Goal: Task Accomplishment & Management: Complete application form

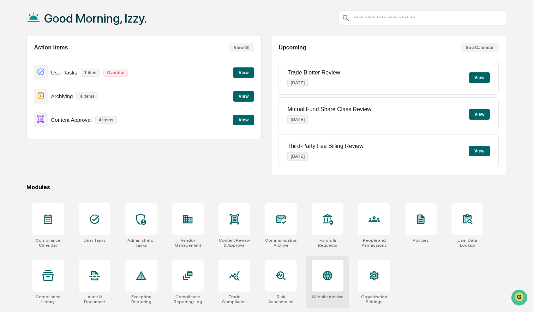
scroll to position [34, 0]
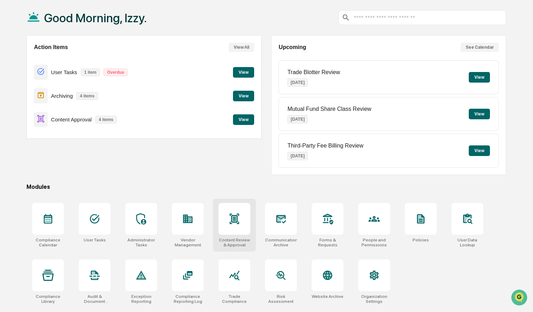
click at [233, 230] on div at bounding box center [235, 219] width 32 height 32
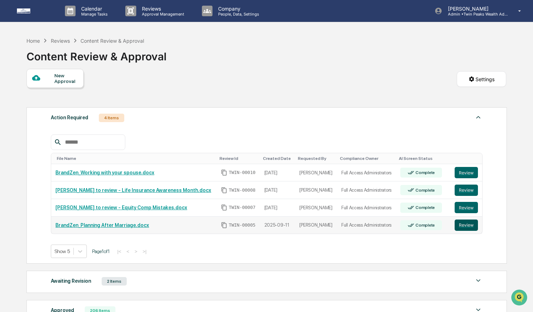
click at [467, 226] on button "Review" at bounding box center [466, 225] width 23 height 11
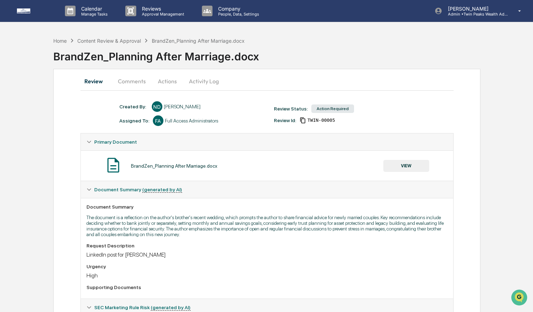
click at [203, 80] on button "Activity Log" at bounding box center [203, 81] width 41 height 17
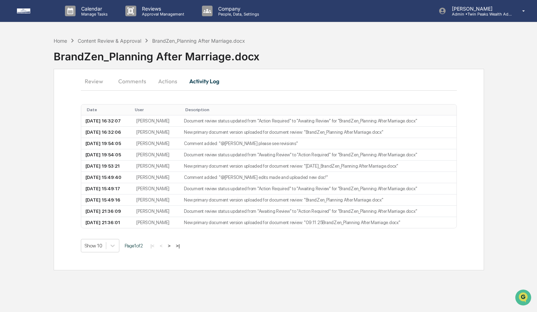
click at [163, 81] on button "Actions" at bounding box center [168, 81] width 32 height 17
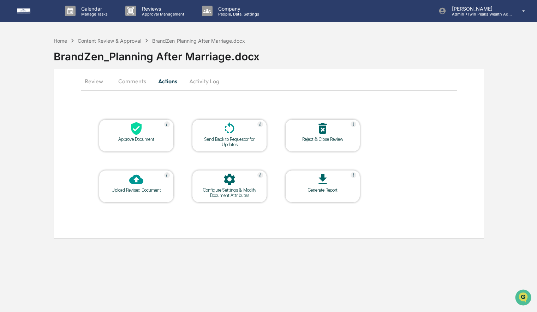
click at [95, 83] on button "Review" at bounding box center [97, 81] width 32 height 17
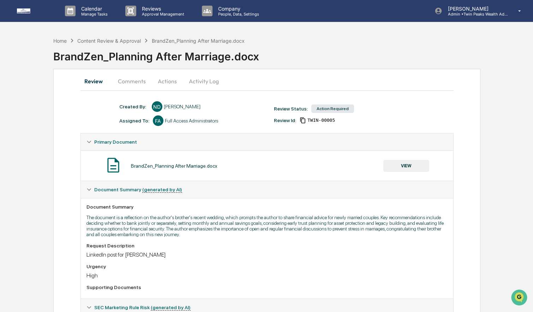
click at [413, 165] on button "VIEW" at bounding box center [407, 166] width 46 height 12
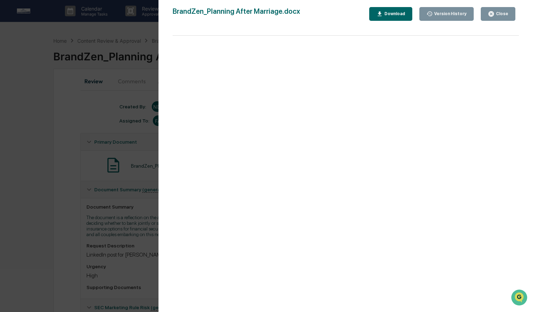
click at [399, 17] on button "Download" at bounding box center [390, 14] width 43 height 14
click at [454, 11] on div "Version History" at bounding box center [450, 13] width 34 height 5
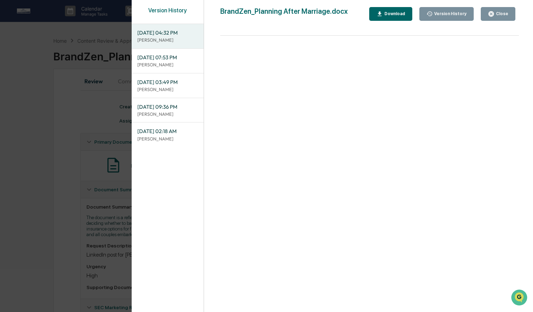
click at [186, 40] on p "[PERSON_NAME]" at bounding box center [167, 40] width 61 height 7
click at [390, 11] on div "Download" at bounding box center [391, 14] width 29 height 7
click at [154, 63] on p "[PERSON_NAME]" at bounding box center [167, 64] width 61 height 7
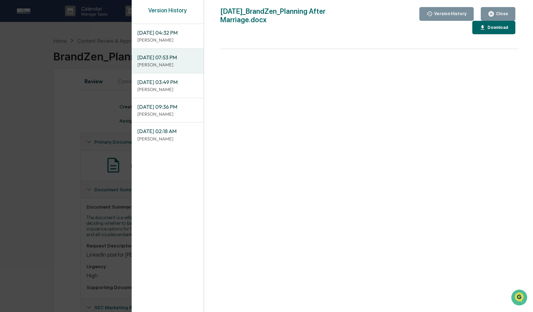
click at [485, 31] on button "Download" at bounding box center [494, 28] width 43 height 14
click at [109, 132] on div "Version History 09/17/2025, 04:32 PM Niki Desai 09/16/2025, 07:53 PM Izzy Dabou…" at bounding box center [266, 156] width 533 height 312
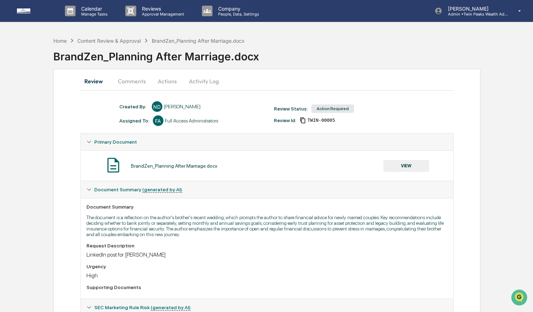
click at [172, 82] on button "Actions" at bounding box center [168, 81] width 32 height 17
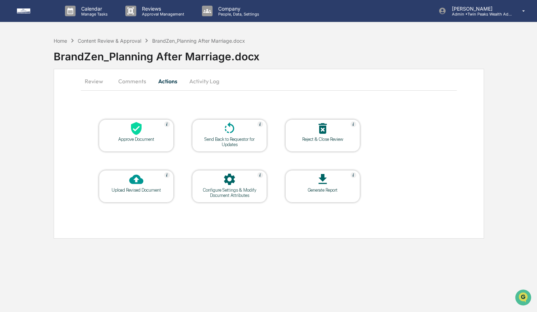
click at [136, 136] on div at bounding box center [136, 129] width 71 height 15
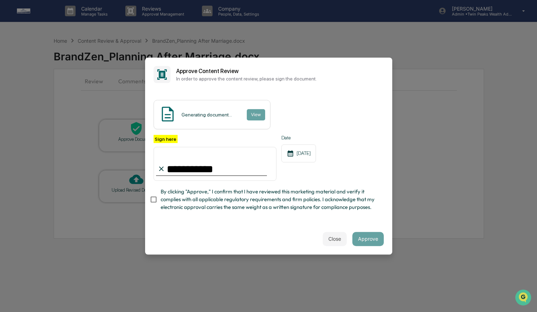
type input "**********"
click at [259, 115] on button "View" at bounding box center [256, 114] width 18 height 11
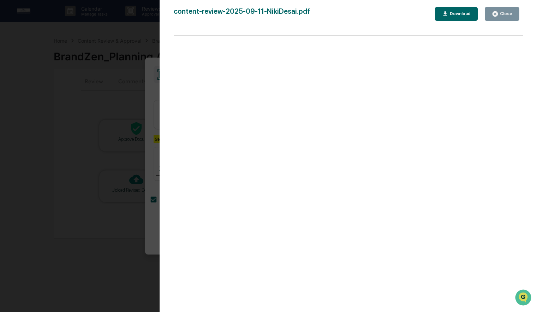
click at [156, 112] on div "Version History 09/17/2025, 05:19 PM Izzy Daboub content-review-2025-09-11-Niki…" at bounding box center [268, 156] width 537 height 312
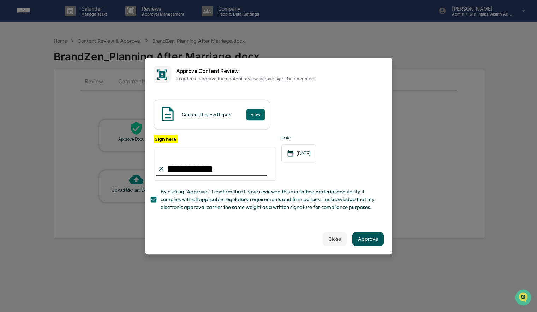
click at [362, 237] on button "Approve" at bounding box center [368, 239] width 31 height 14
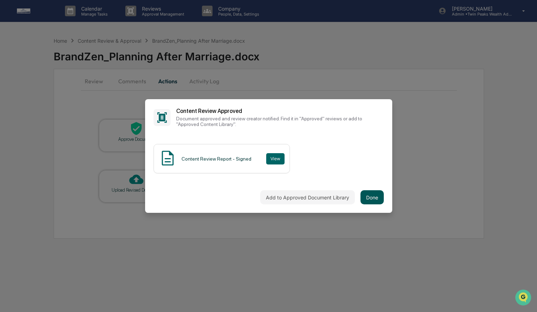
click at [378, 196] on button "Done" at bounding box center [372, 197] width 23 height 14
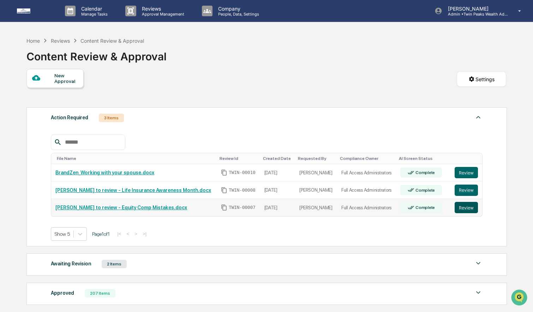
click at [457, 208] on button "Review" at bounding box center [466, 207] width 23 height 11
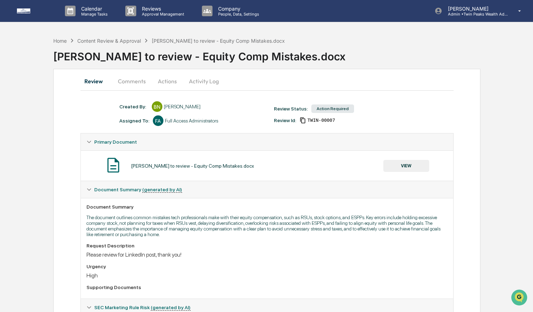
click at [401, 166] on button "VIEW" at bounding box center [407, 166] width 46 height 12
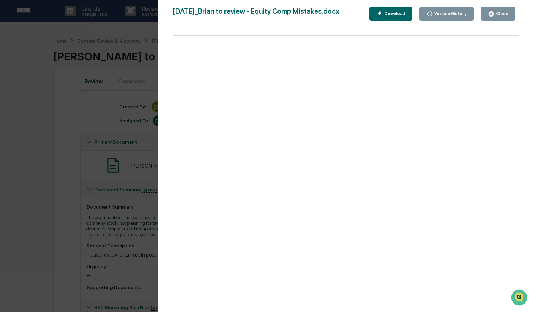
click at [442, 14] on div "Version History" at bounding box center [450, 13] width 34 height 5
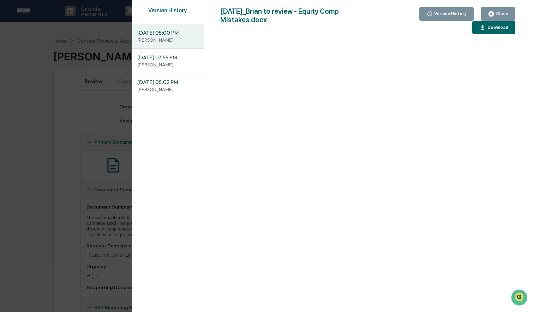
click at [70, 71] on div "Version History 09/17/2025, 05:00 PM Brian Nguyen 09/16/2025, 07:55 PM Izzy Dab…" at bounding box center [266, 156] width 533 height 312
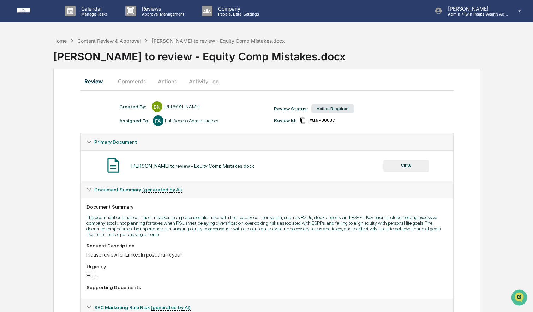
click at [122, 84] on button "Comments" at bounding box center [131, 81] width 39 height 17
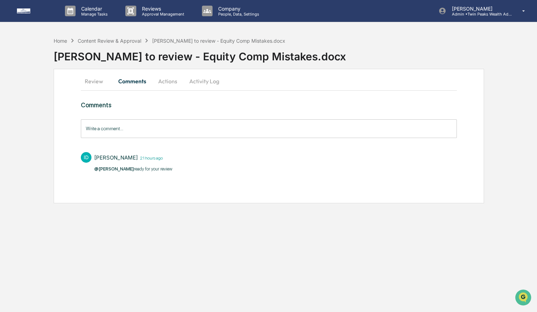
click at [91, 82] on button "Review" at bounding box center [97, 81] width 32 height 17
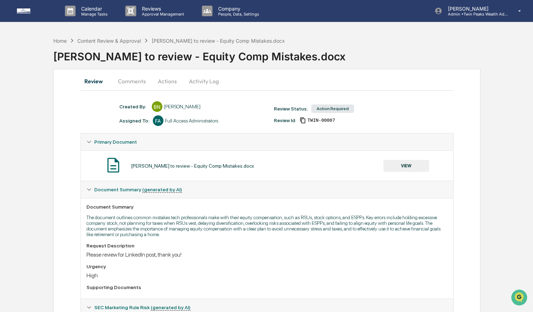
click at [396, 172] on button "VIEW" at bounding box center [407, 166] width 46 height 12
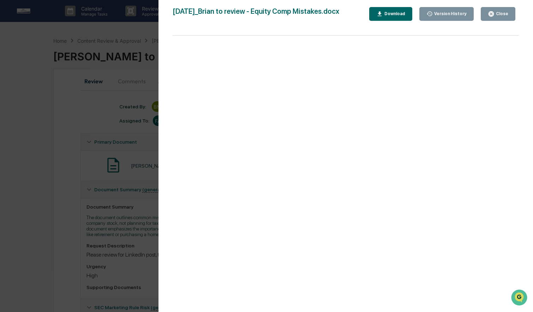
click at [384, 14] on div "Download" at bounding box center [394, 13] width 22 height 5
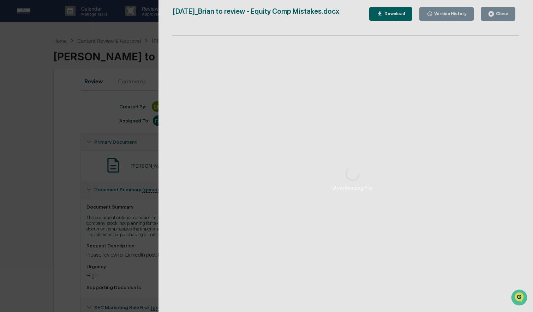
click at [420, 14] on div "Downloading File" at bounding box center [353, 178] width 389 height 357
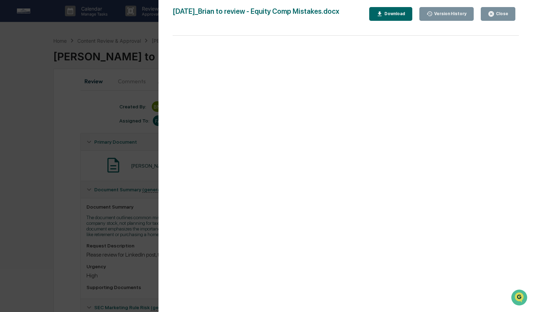
click at [440, 19] on button "Version History" at bounding box center [447, 14] width 55 height 14
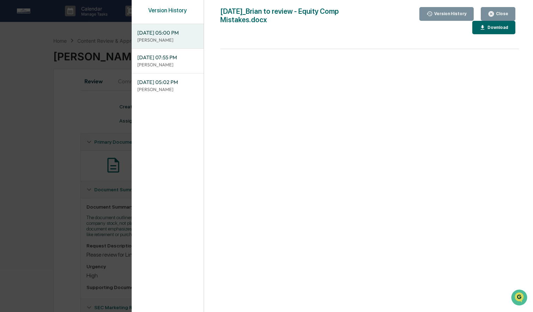
click at [438, 17] on div "Version History" at bounding box center [447, 14] width 41 height 7
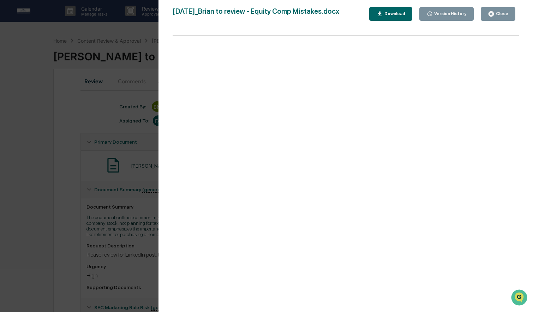
click at [398, 13] on div "Download" at bounding box center [394, 13] width 22 height 5
click at [427, 11] on icon "button" at bounding box center [430, 14] width 7 height 7
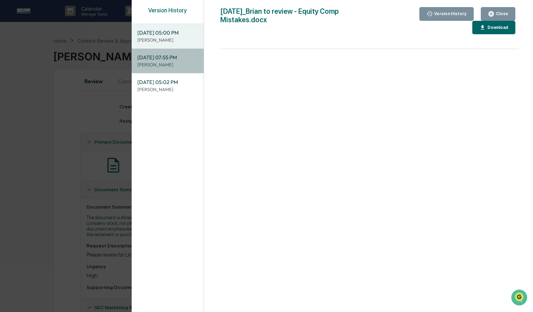
click at [170, 58] on span "09/16/2025, 07:55 PM" at bounding box center [167, 58] width 61 height 8
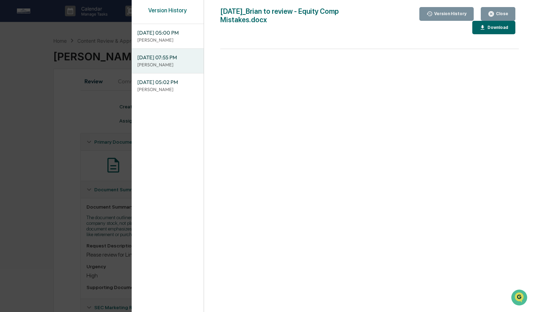
click at [497, 31] on button "Download" at bounding box center [494, 28] width 43 height 14
click at [88, 91] on div "Version History 09/17/2025, 05:00 PM Brian Nguyen 09/16/2025, 07:55 PM Izzy Dab…" at bounding box center [266, 156] width 533 height 312
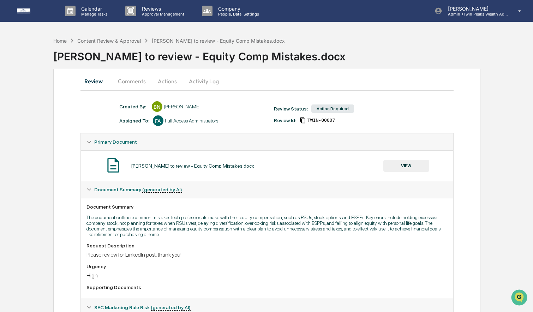
click at [208, 83] on button "Activity Log" at bounding box center [203, 81] width 41 height 17
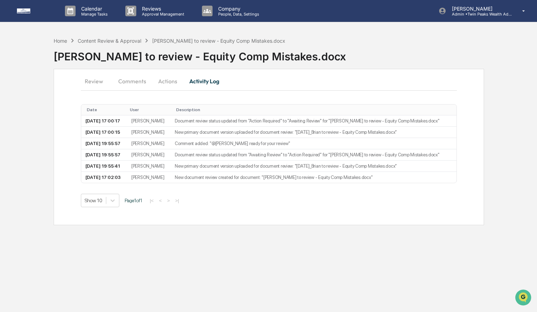
click at [166, 79] on button "Actions" at bounding box center [168, 81] width 32 height 17
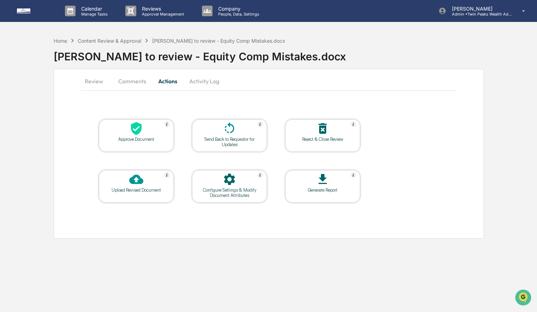
click at [132, 131] on icon at bounding box center [136, 128] width 11 height 13
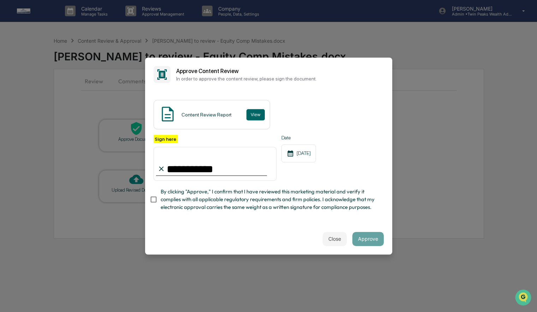
type input "**********"
click at [371, 239] on button "Approve" at bounding box center [368, 239] width 31 height 14
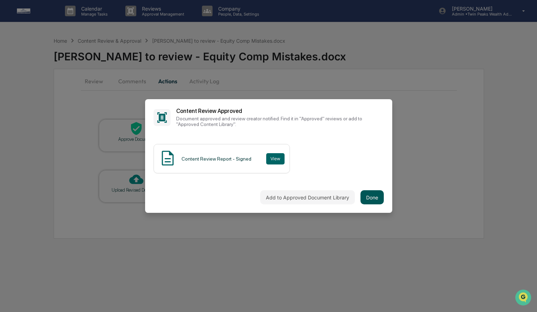
click at [371, 196] on button "Done" at bounding box center [372, 197] width 23 height 14
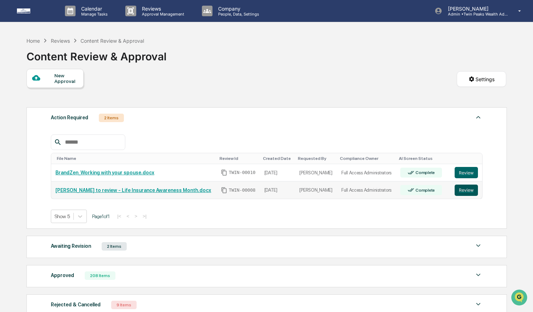
click at [467, 191] on button "Review" at bounding box center [466, 190] width 23 height 11
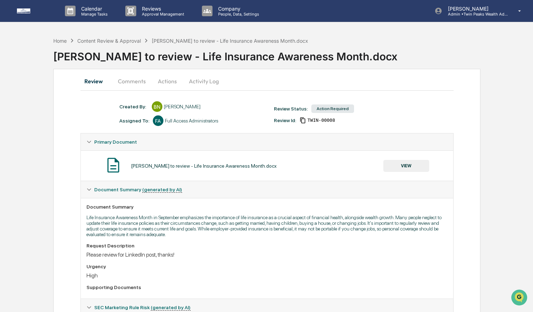
click at [402, 164] on button "VIEW" at bounding box center [407, 166] width 46 height 12
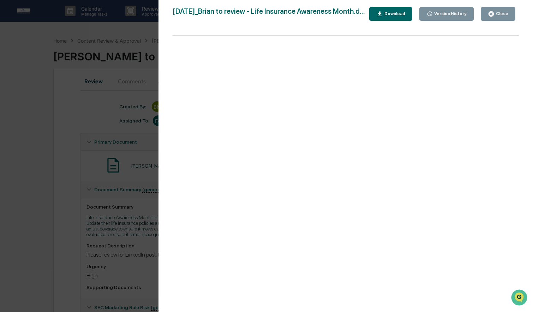
click at [413, 21] on button "Download" at bounding box center [390, 14] width 43 height 14
click at [445, 15] on div "Version History" at bounding box center [450, 13] width 34 height 5
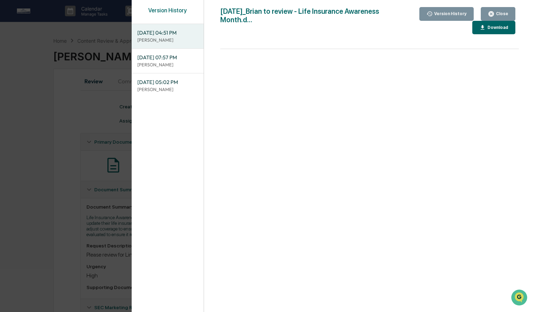
click at [170, 56] on span "09/16/2025, 07:57 PM" at bounding box center [167, 58] width 61 height 8
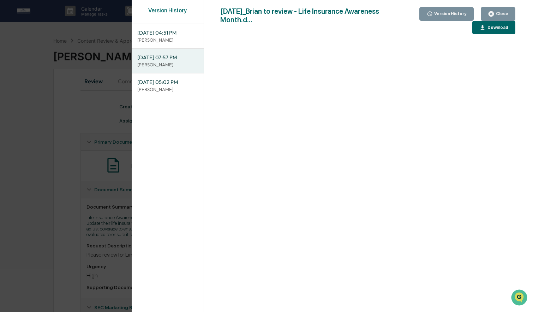
click at [491, 29] on div "Download" at bounding box center [497, 27] width 22 height 5
click at [77, 73] on div "Version History 09/17/2025, 04:51 PM Brian Nguyen 09/16/2025, 07:57 PM Izzy Dab…" at bounding box center [266, 156] width 533 height 312
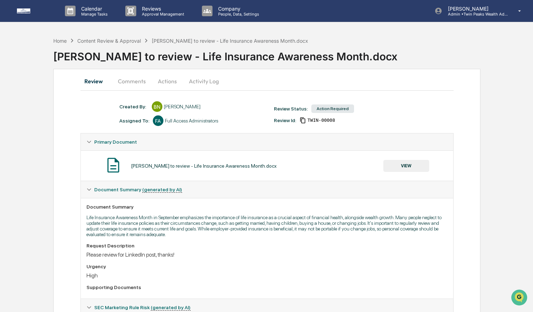
click at [175, 82] on button "Actions" at bounding box center [168, 81] width 32 height 17
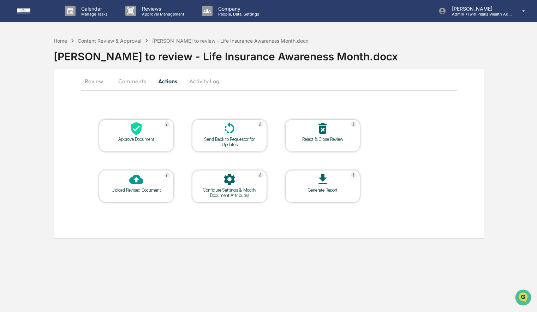
click at [208, 83] on button "Activity Log" at bounding box center [204, 81] width 41 height 17
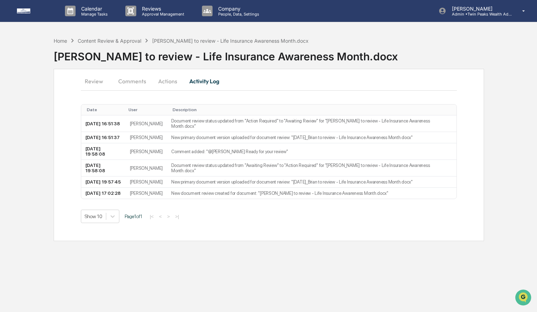
click at [177, 79] on button "Actions" at bounding box center [168, 81] width 32 height 17
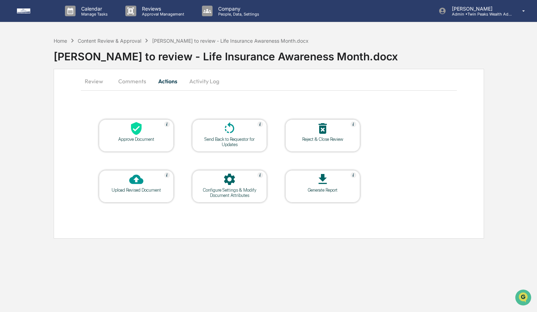
click at [138, 132] on icon at bounding box center [136, 128] width 11 height 13
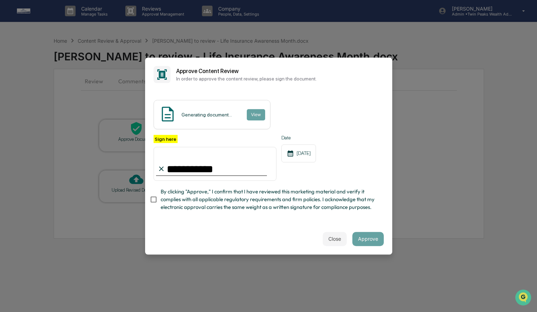
type input "**********"
click at [369, 237] on button "Approve" at bounding box center [368, 239] width 31 height 14
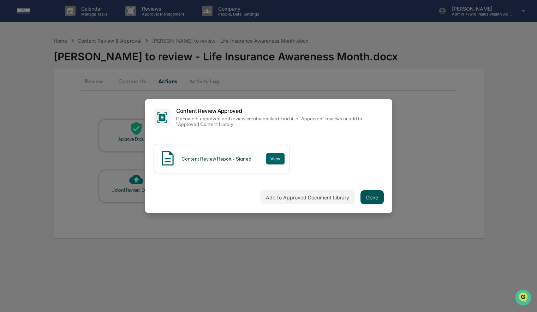
click at [379, 198] on button "Done" at bounding box center [372, 197] width 23 height 14
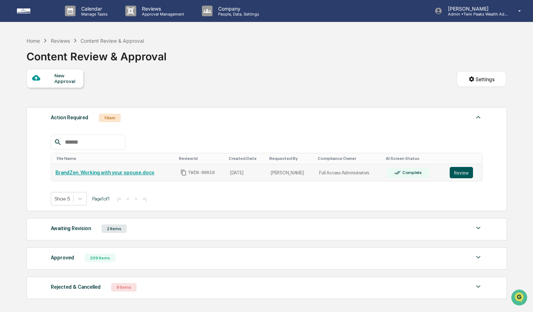
click at [458, 173] on button "Review" at bounding box center [461, 172] width 23 height 11
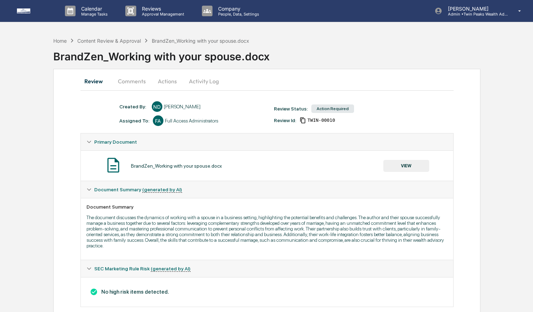
click at [193, 82] on button "Activity Log" at bounding box center [203, 81] width 41 height 17
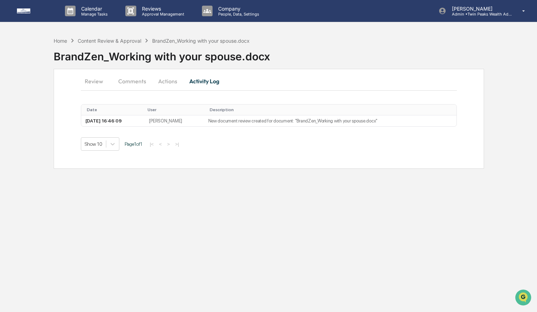
click at [27, 11] on img at bounding box center [34, 10] width 34 height 5
